Goal: Find specific page/section: Find specific page/section

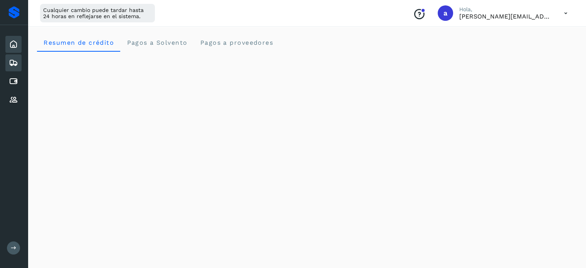
click at [17, 66] on icon at bounding box center [13, 62] width 9 height 9
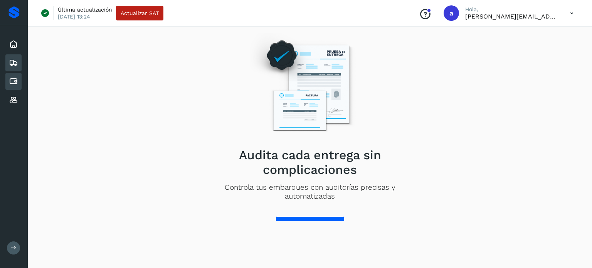
click at [14, 77] on icon at bounding box center [13, 81] width 9 height 9
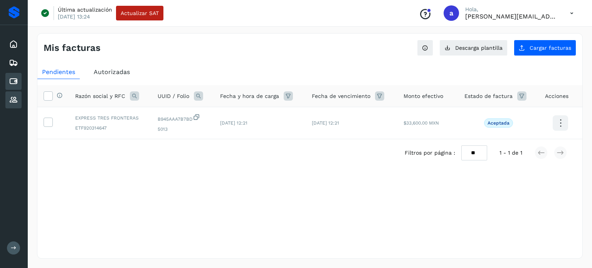
click at [12, 95] on icon at bounding box center [13, 99] width 9 height 9
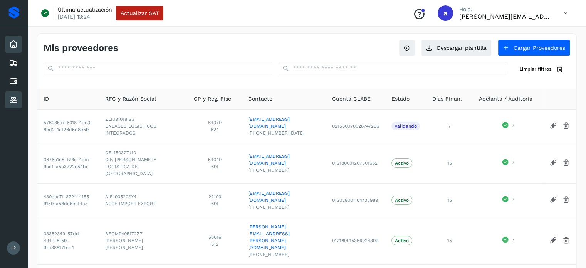
click at [14, 44] on icon at bounding box center [13, 44] width 9 height 9
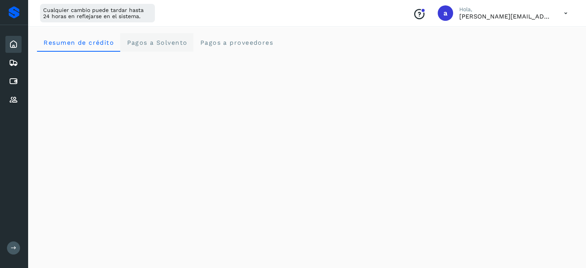
click at [163, 47] on Solvento "Pagos a Solvento" at bounding box center [156, 42] width 73 height 18
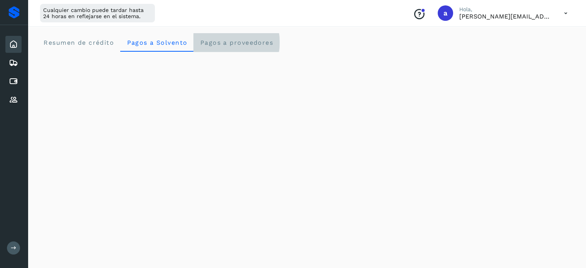
click at [205, 43] on span "Pagos a proveedores" at bounding box center [236, 42] width 74 height 7
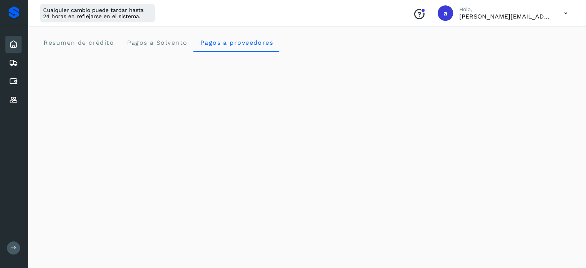
click at [17, 47] on icon at bounding box center [13, 44] width 9 height 9
click at [14, 59] on icon at bounding box center [13, 62] width 9 height 9
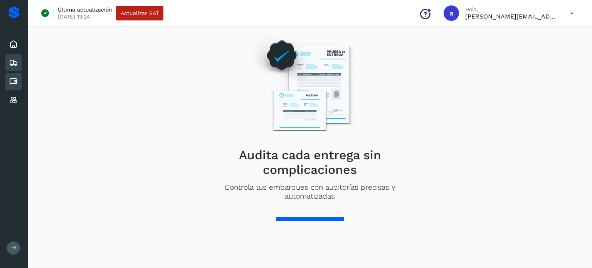
click at [18, 80] on div "Cuentas por pagar" at bounding box center [13, 81] width 16 height 17
